Goal: Information Seeking & Learning: Compare options

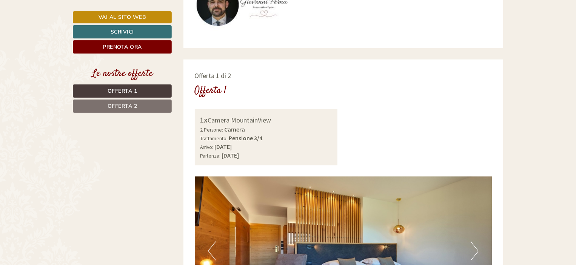
scroll to position [453, 0]
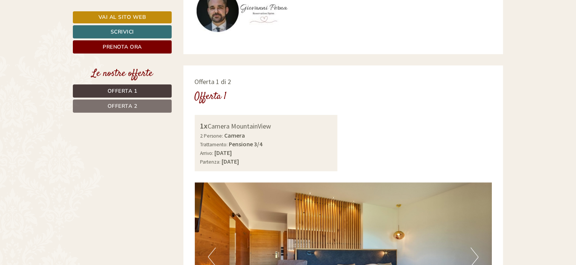
click at [125, 105] on span "Offerta 2" at bounding box center [123, 106] width 30 height 7
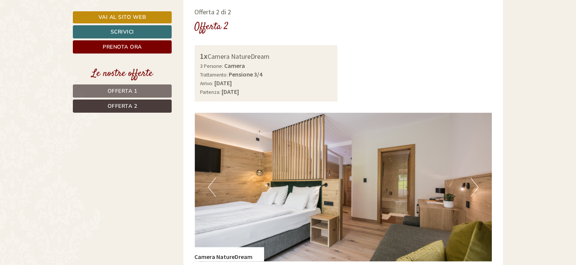
scroll to position [510, 0]
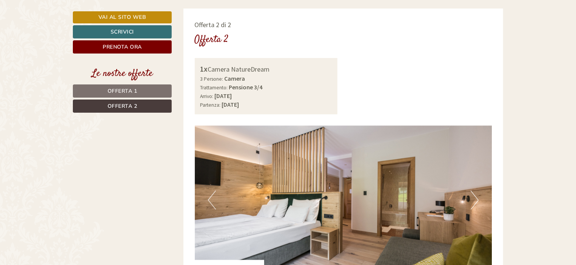
click at [147, 92] on link "Offerta 1" at bounding box center [122, 91] width 99 height 13
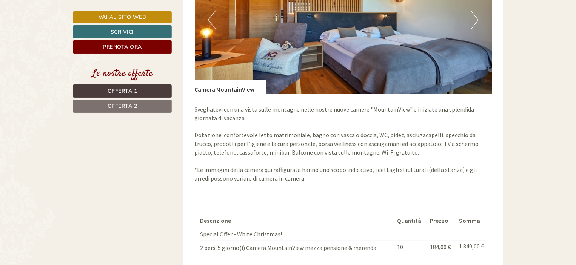
scroll to position [736, 0]
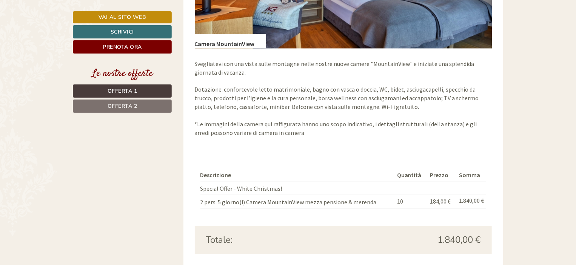
click at [145, 104] on link "Offerta 2" at bounding box center [122, 106] width 99 height 13
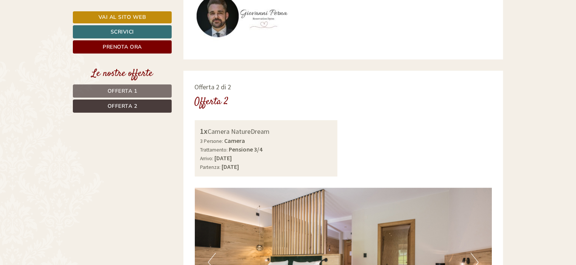
scroll to position [472, 0]
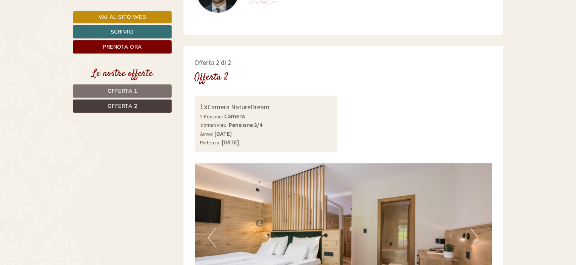
click at [133, 89] on span "Offerta 1" at bounding box center [123, 91] width 30 height 7
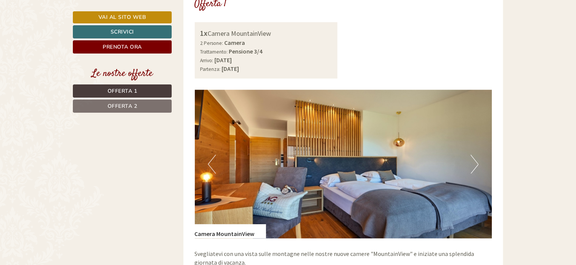
scroll to position [623, 0]
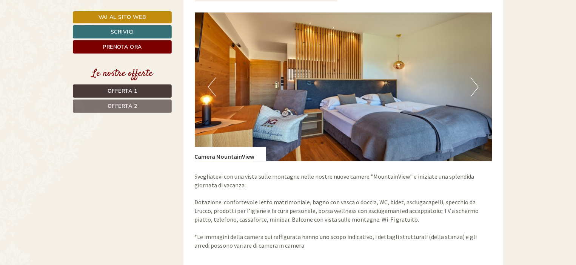
click at [138, 107] on link "Offerta 2" at bounding box center [122, 106] width 99 height 13
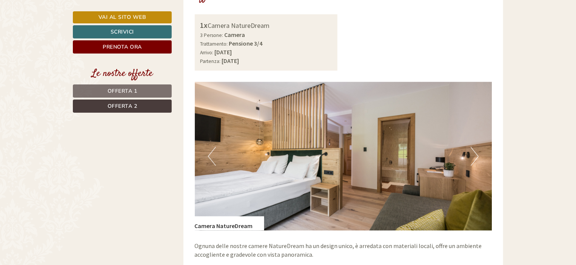
scroll to position [510, 0]
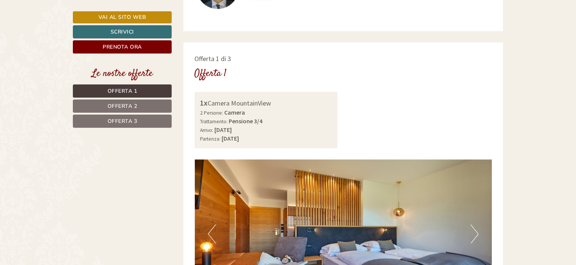
scroll to position [489, 0]
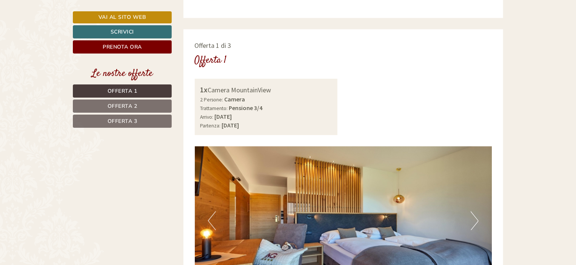
click at [129, 119] on span "Offerta 3" at bounding box center [123, 121] width 30 height 7
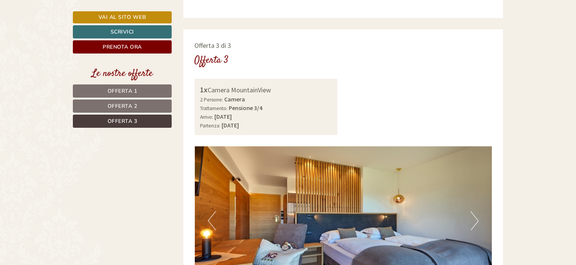
scroll to position [510, 0]
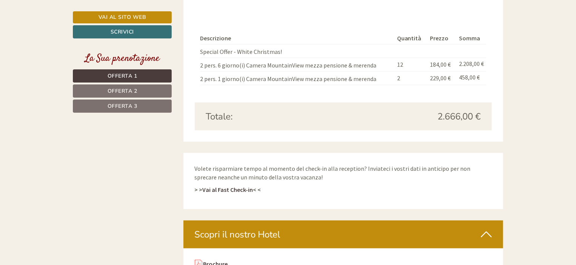
scroll to position [1773, 0]
